Goal: Check status: Check status

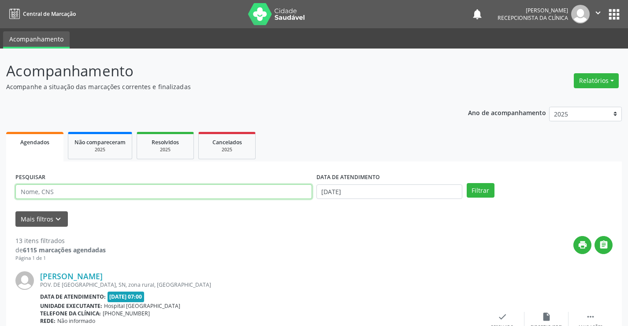
click at [59, 192] on input "text" at bounding box center [163, 191] width 297 height 15
type input "e"
type input "ELIETE"
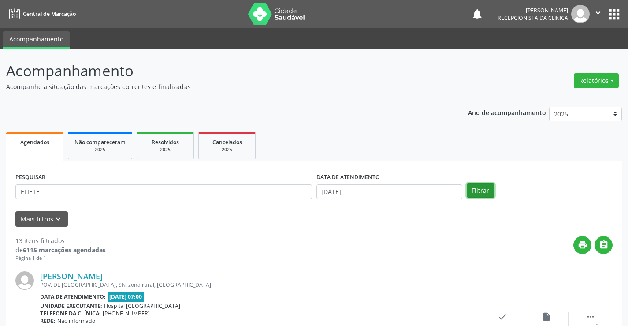
click at [487, 186] on button "Filtrar" at bounding box center [481, 190] width 28 height 15
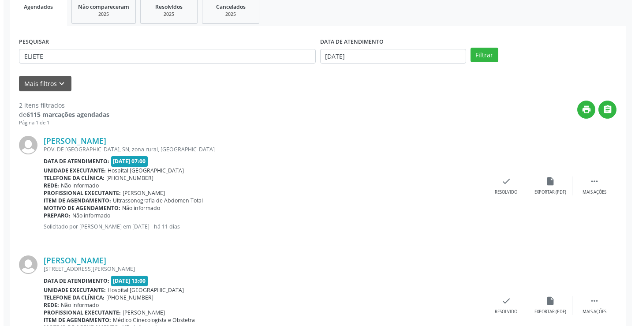
scroll to position [190, 0]
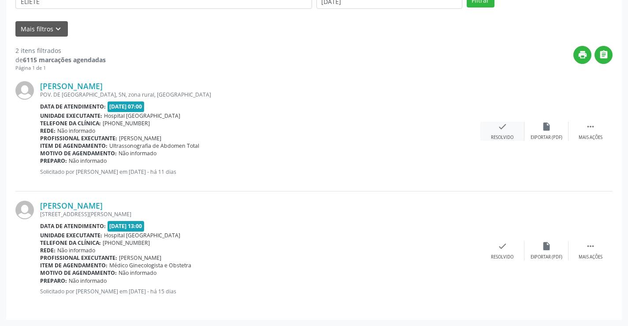
click at [502, 129] on icon "check" at bounding box center [503, 127] width 10 height 10
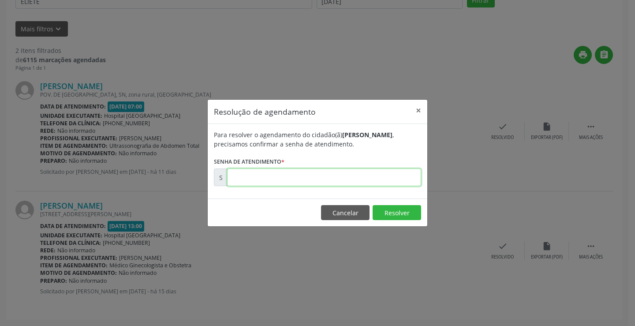
click at [260, 184] on input "text" at bounding box center [324, 177] width 194 height 18
type input "00179347"
click at [395, 215] on button "Resolver" at bounding box center [397, 212] width 49 height 15
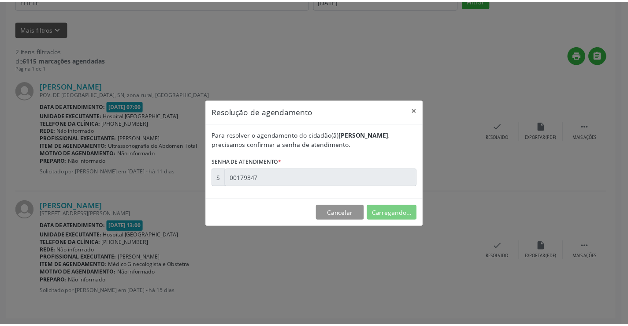
scroll to position [0, 0]
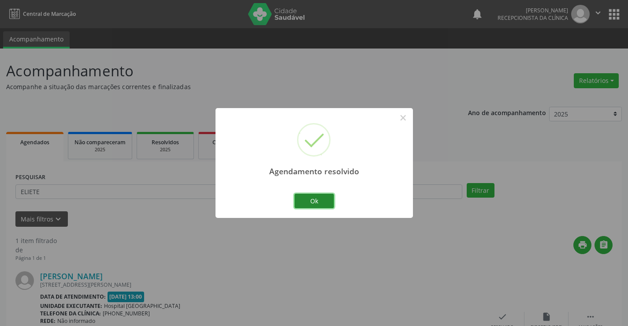
click at [328, 194] on button "Ok" at bounding box center [315, 201] width 40 height 15
